Goal: Information Seeking & Learning: Learn about a topic

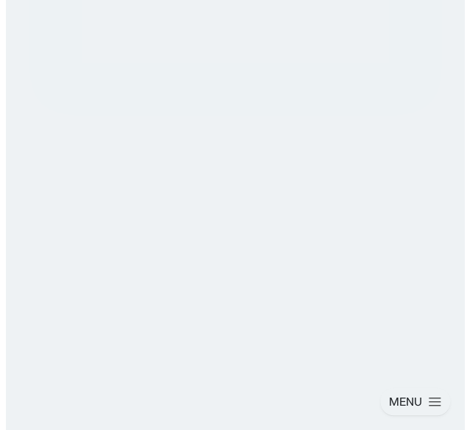
scroll to position [1990, 0]
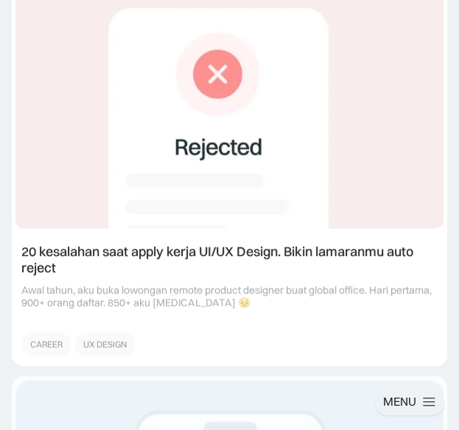
click at [402, 398] on div "MENU" at bounding box center [399, 401] width 33 height 15
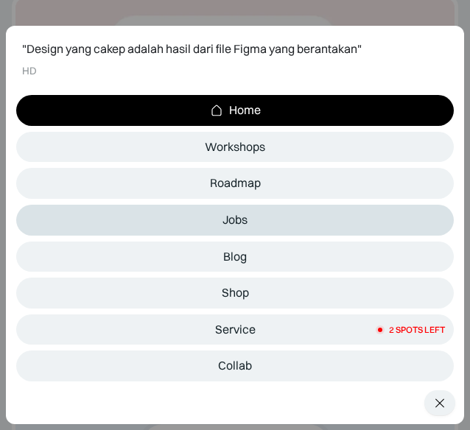
click at [249, 231] on link "Jobs" at bounding box center [235, 220] width 438 height 31
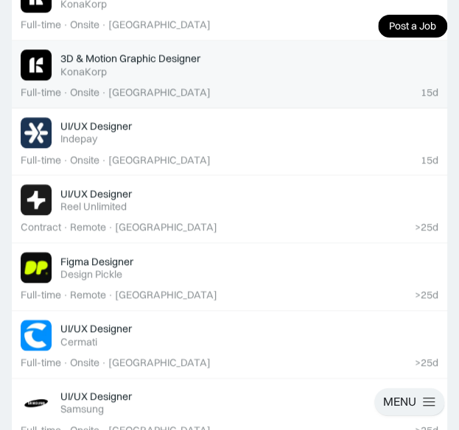
scroll to position [590, 0]
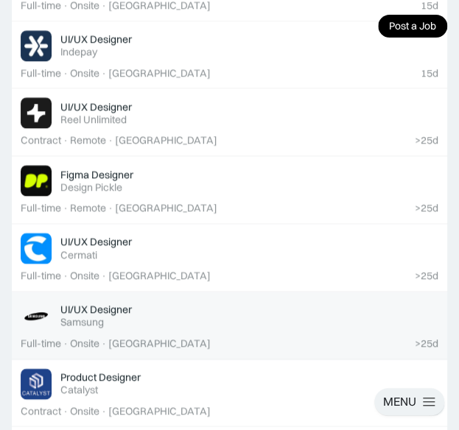
click at [197, 310] on div "UI/UX Designer Featured" at bounding box center [249, 309] width 378 height 13
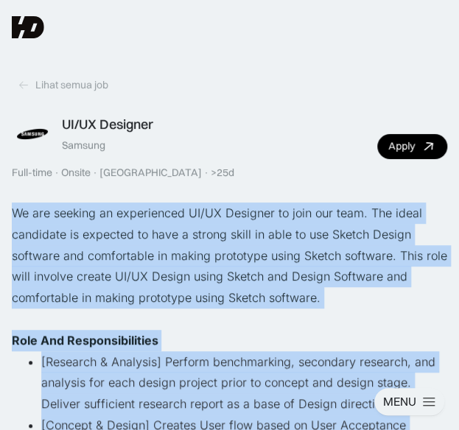
drag, startPoint x: 301, startPoint y: 133, endPoint x: 13, endPoint y: 205, distance: 297.1
copy div "We are seeking an experienced UI/UX Designer to join our team. The ideal candid…"
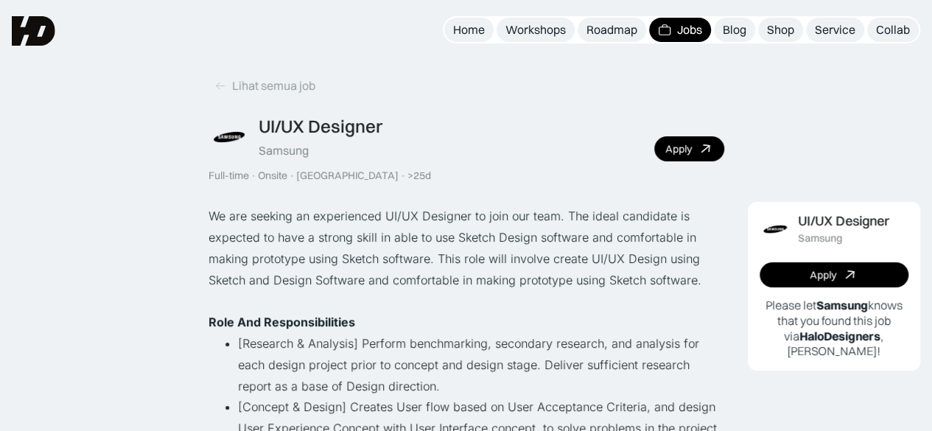
click at [360, 231] on p "We are seeking an experienced UI/UX Designer to join our team. The ideal candid…" at bounding box center [467, 248] width 516 height 85
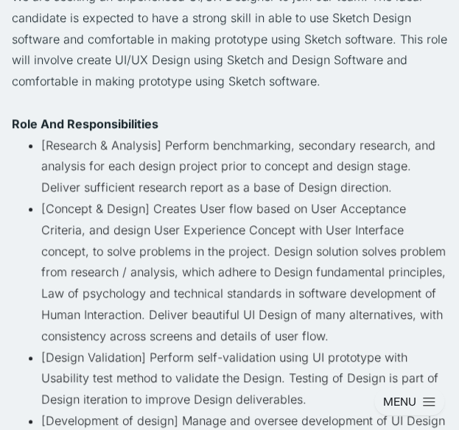
scroll to position [295, 0]
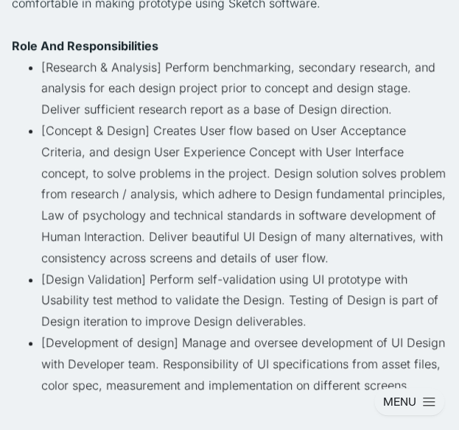
click at [220, 208] on li "[Concept & Design] Creates User flow based on User Acceptance Criteria, and des…" at bounding box center [244, 194] width 406 height 149
drag, startPoint x: 270, startPoint y: 248, endPoint x: 40, endPoint y: 135, distance: 256.4
click at [40, 135] on ul "[Research & Analysis] Perform benchmarking, secondary research, and analysis fo…" at bounding box center [230, 248] width 436 height 382
copy li "[Concept & Design] Creates User flow based on User Acceptance Criteria, and des…"
drag, startPoint x: 42, startPoint y: 66, endPoint x: 395, endPoint y: 116, distance: 356.5
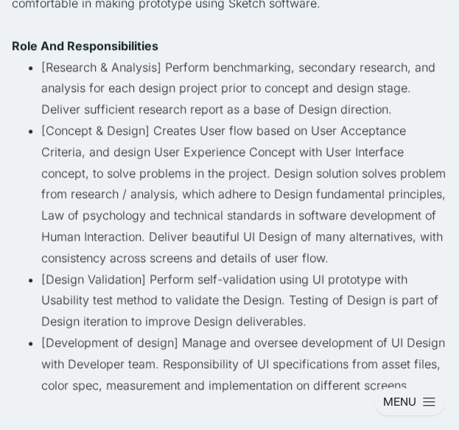
click at [395, 116] on li "[Research & Analysis] Perform benchmarking, secondary research, and analysis fo…" at bounding box center [244, 88] width 406 height 63
copy li "[Research & Analysis] Perform benchmarking, secondary research, and analysis fo…"
drag, startPoint x: 43, startPoint y: 278, endPoint x: 346, endPoint y: 325, distance: 307.3
click at [346, 325] on li "[Design Validation] Perform self-validation using UI prototype with Usability t…" at bounding box center [244, 300] width 406 height 63
copy li "[Design Validation] Perform self-validation using UI prototype with Usability t…"
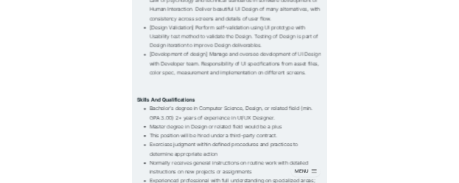
scroll to position [516, 0]
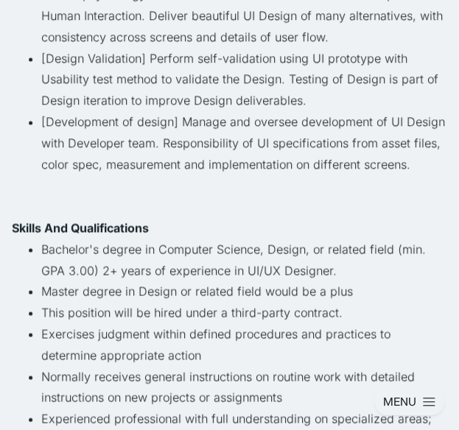
drag, startPoint x: 42, startPoint y: 123, endPoint x: 427, endPoint y: 172, distance: 387.8
click at [427, 172] on li "[Development of design] Manage and oversee development of UI Design with Develo…" at bounding box center [244, 164] width 406 height 106
copy li "[Development of design] Manage and oversee development of UI Design with Develo…"
click at [277, 189] on li "[Development of design] Manage and oversee development of UI Design with Develo…" at bounding box center [244, 164] width 406 height 106
click at [324, 273] on li "Bachelor's degree in Computer Science, Design, or related field (min. GPA 3.00)…" at bounding box center [244, 260] width 406 height 43
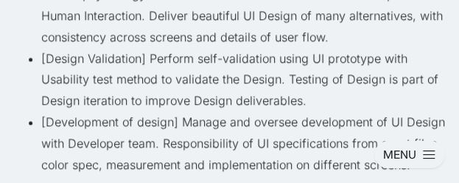
click at [148, 129] on li "[Development of design] Manage and oversee development of UI Design with Develo…" at bounding box center [244, 164] width 406 height 106
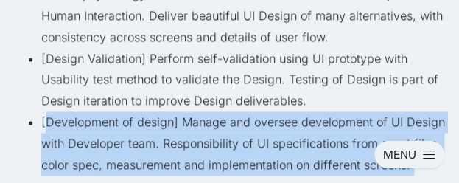
click at [148, 129] on li "[Development of design] Manage and oversee development of UI Design with Develo…" at bounding box center [244, 164] width 406 height 106
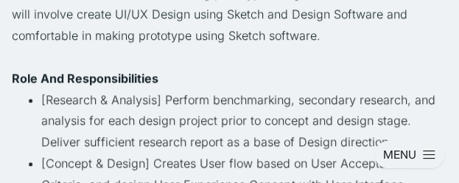
scroll to position [295, 0]
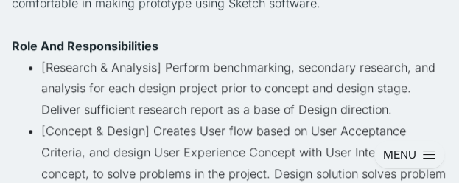
drag, startPoint x: 53, startPoint y: 69, endPoint x: 395, endPoint y: 113, distance: 344.8
click at [395, 113] on li "[Research & Analysis] Perform benchmarking, secondary research, and analysis fo…" at bounding box center [244, 88] width 406 height 63
copy li "Research & Analysis] Perform benchmarking, secondary research, and analysis for…"
drag, startPoint x: 62, startPoint y: 75, endPoint x: 49, endPoint y: 73, distance: 13.4
click at [62, 75] on li "[Research & Analysis] Perform benchmarking, secondary research, and analysis fo…" at bounding box center [244, 88] width 406 height 63
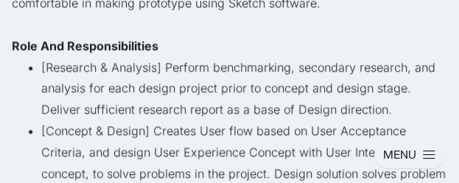
drag, startPoint x: 39, startPoint y: 67, endPoint x: 403, endPoint y: 110, distance: 366.6
copy li "[Research & Analysis] Perform benchmarking, secondary research, and analysis fo…"
click at [46, 65] on li "[Research & Analysis] Perform benchmarking, secondary research, and analysis fo…" at bounding box center [244, 88] width 406 height 63
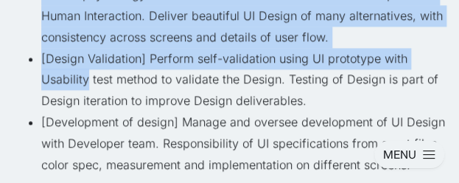
scroll to position [590, 0]
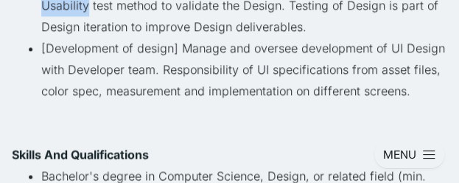
drag, startPoint x: 40, startPoint y: 65, endPoint x: 429, endPoint y: 86, distance: 389.7
copy ul "[Research & Analysis] Perform benchmarking, secondary research, and analysis fo…"
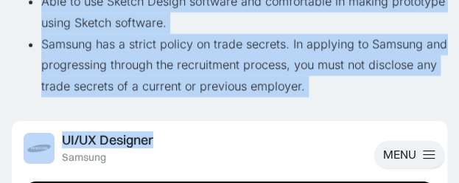
scroll to position [1179, 0]
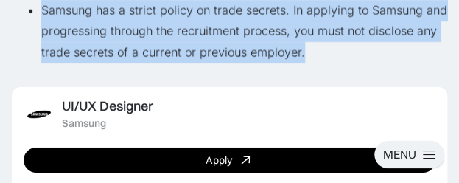
drag, startPoint x: 99, startPoint y: 123, endPoint x: 335, endPoint y: 60, distance: 244.2
copy ul "Bachelor's degree in Computer Science, Design, or related field (min. GPA 3.00)…"
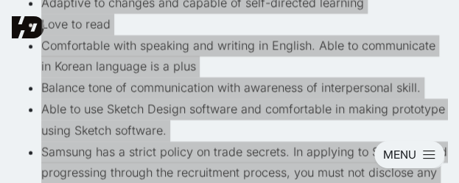
scroll to position [1032, 0]
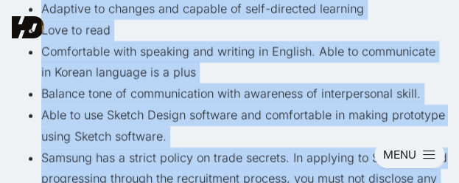
click at [159, 105] on li "Able to use Sketch Design software and comfortable in making prototype using Sk…" at bounding box center [244, 126] width 406 height 43
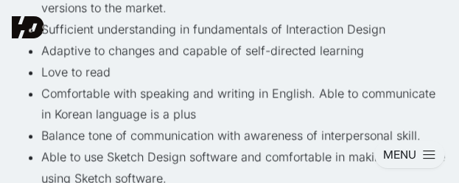
scroll to position [958, 0]
